Goal: Information Seeking & Learning: Learn about a topic

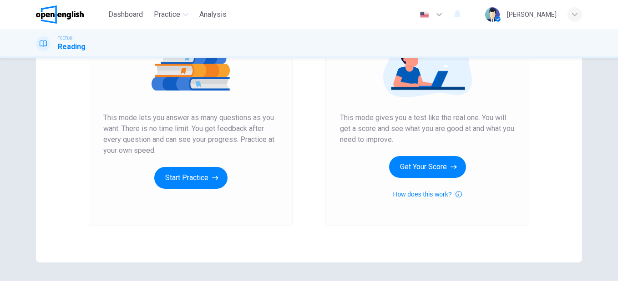
scroll to position [134, 0]
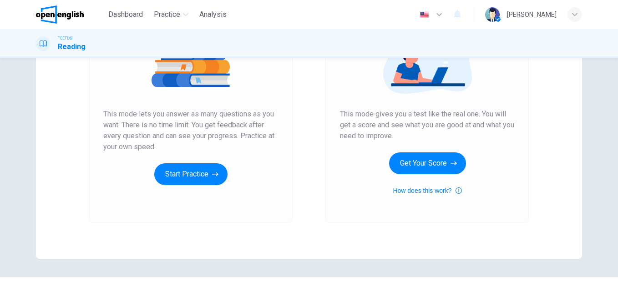
click at [174, 173] on button "Start Practice" at bounding box center [190, 174] width 73 height 22
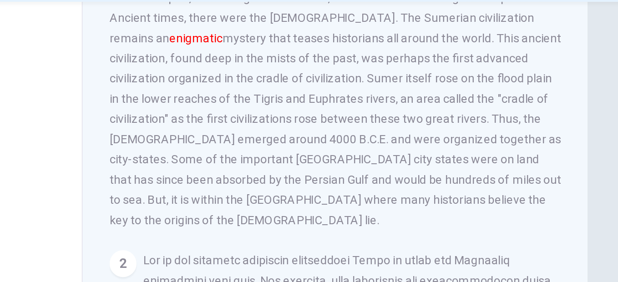
scroll to position [90, 0]
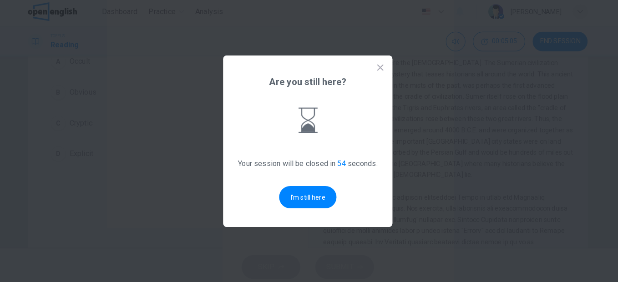
click at [380, 69] on icon at bounding box center [380, 69] width 6 height 6
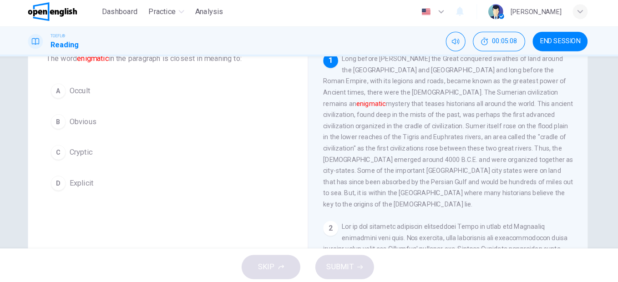
scroll to position [24, 0]
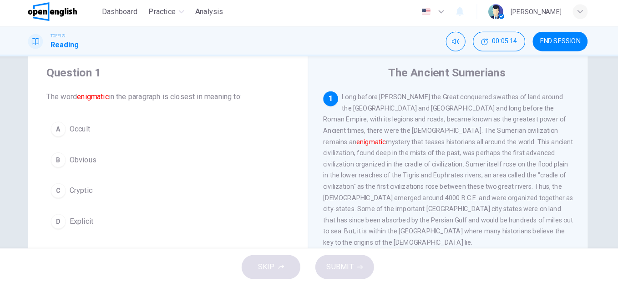
click at [64, 189] on div "C" at bounding box center [65, 189] width 15 height 15
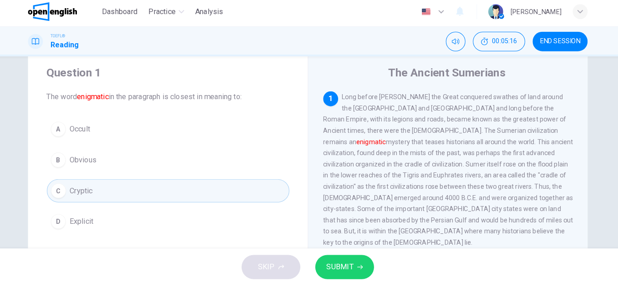
click at [348, 265] on span "SUBMIT" at bounding box center [340, 264] width 26 height 13
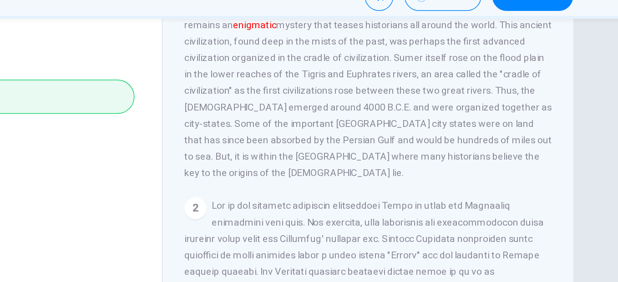
scroll to position [102, 0]
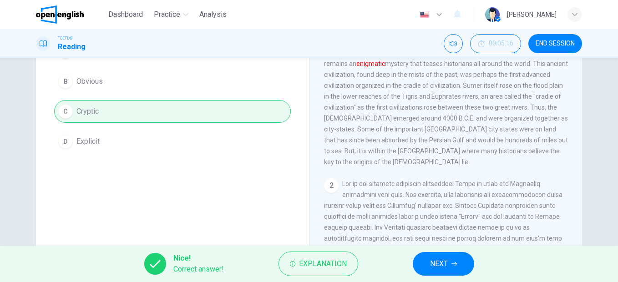
click at [429, 262] on button "NEXT" at bounding box center [443, 264] width 61 height 24
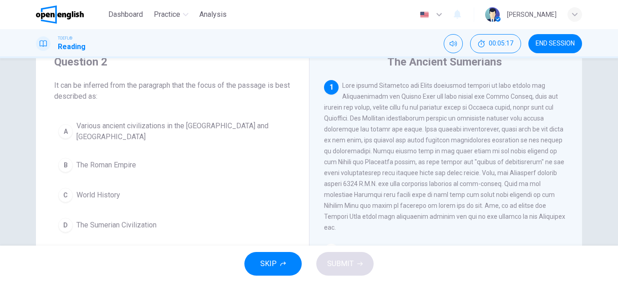
scroll to position [37, 0]
click at [64, 224] on div "D" at bounding box center [65, 224] width 15 height 15
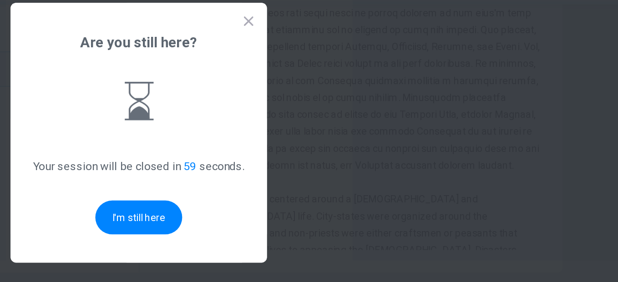
scroll to position [0, 0]
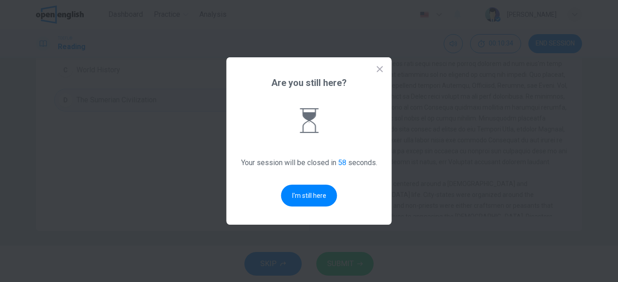
click at [380, 72] on icon at bounding box center [380, 69] width 9 height 9
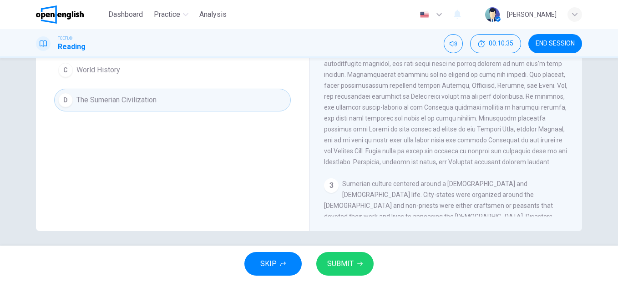
click at [349, 261] on span "SUBMIT" at bounding box center [340, 264] width 26 height 13
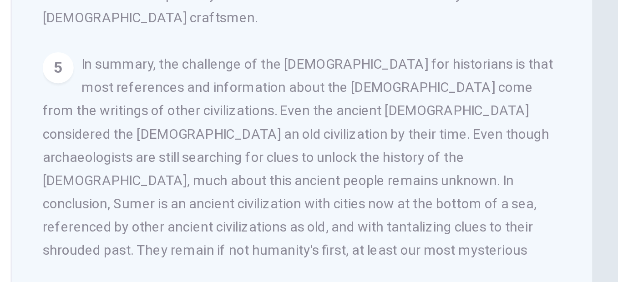
scroll to position [453, 0]
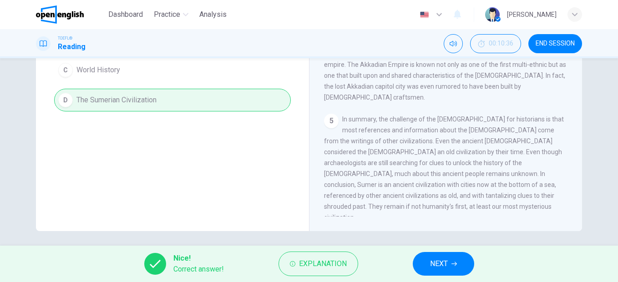
click at [444, 267] on span "NEXT" at bounding box center [439, 264] width 18 height 13
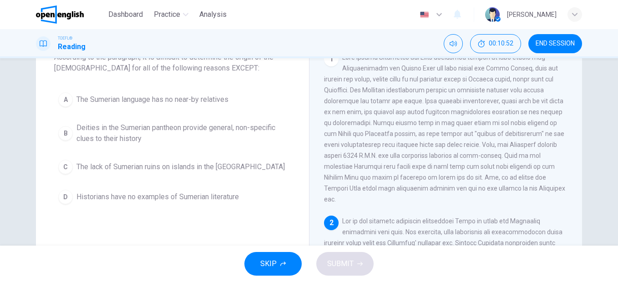
scroll to position [68, 0]
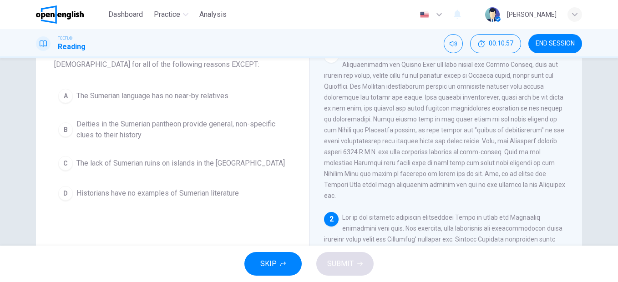
click at [65, 133] on div "B" at bounding box center [65, 129] width 15 height 15
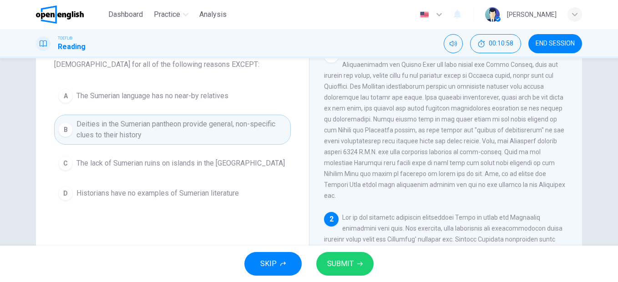
click at [353, 260] on button "SUBMIT" at bounding box center [344, 264] width 57 height 24
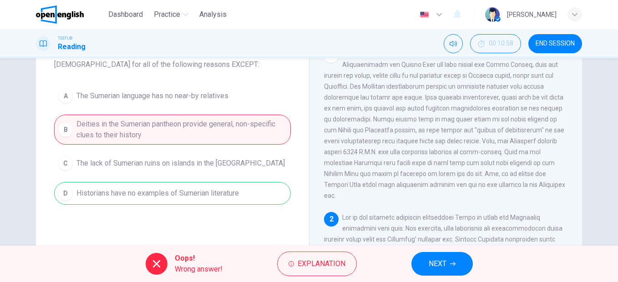
scroll to position [0, 0]
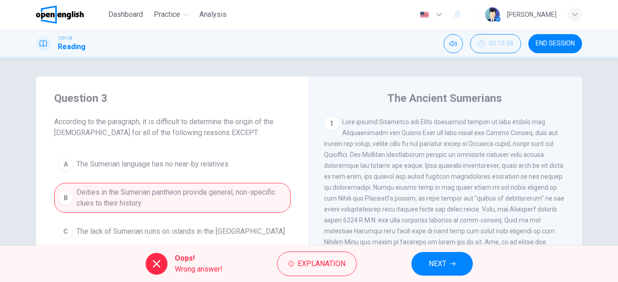
click at [576, 14] on icon "button" at bounding box center [574, 14] width 5 height 5
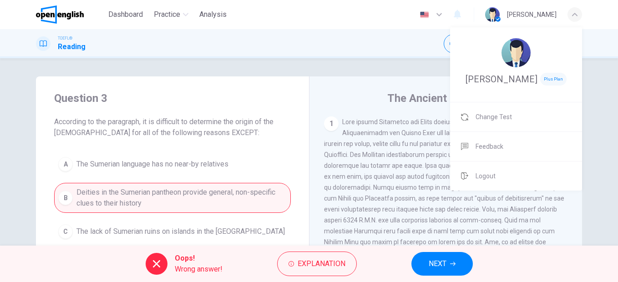
click at [490, 177] on span "Logout" at bounding box center [486, 176] width 20 height 11
